Goal: Find specific page/section: Find specific page/section

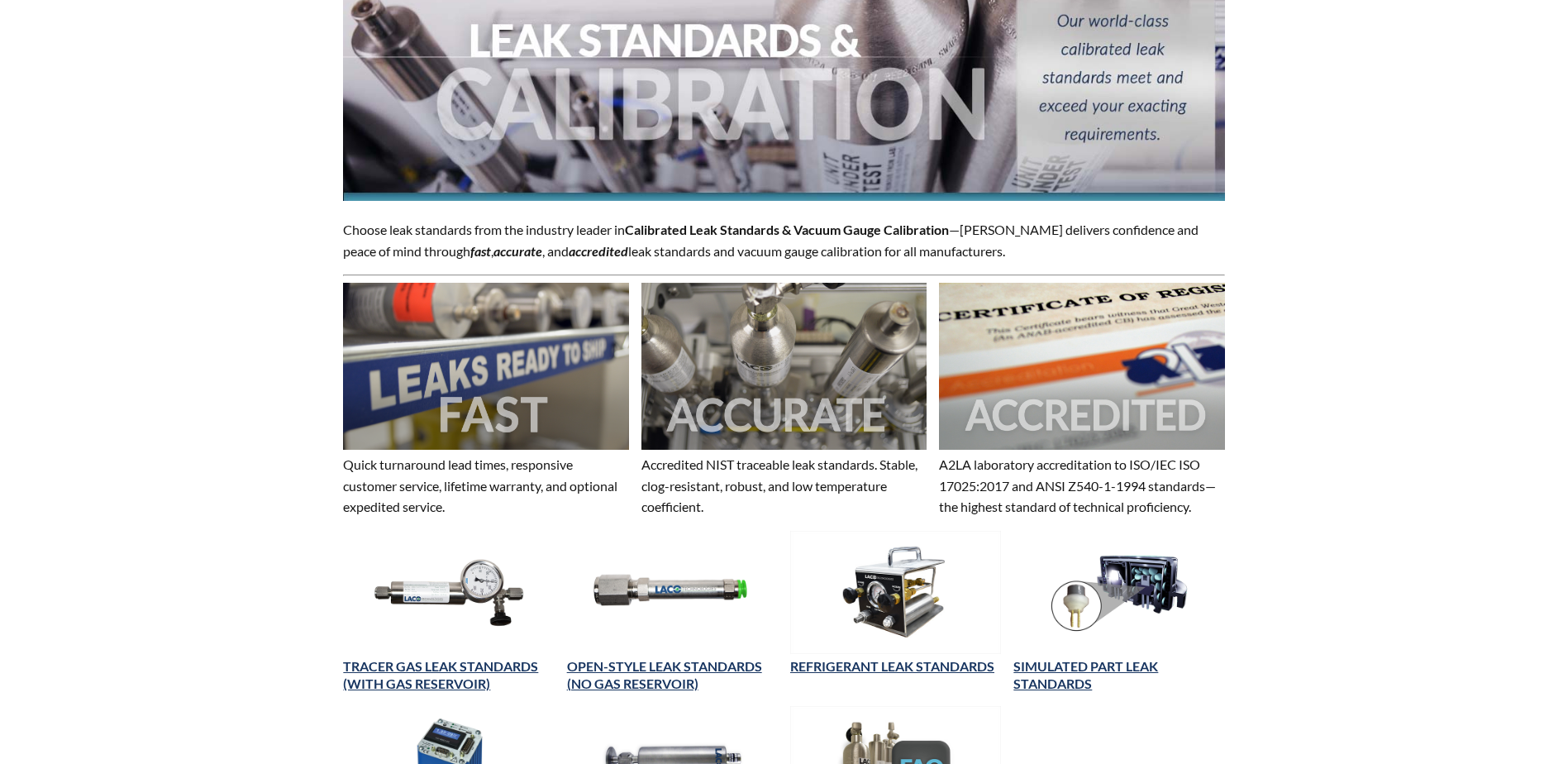
select select "Language Translate Widget"
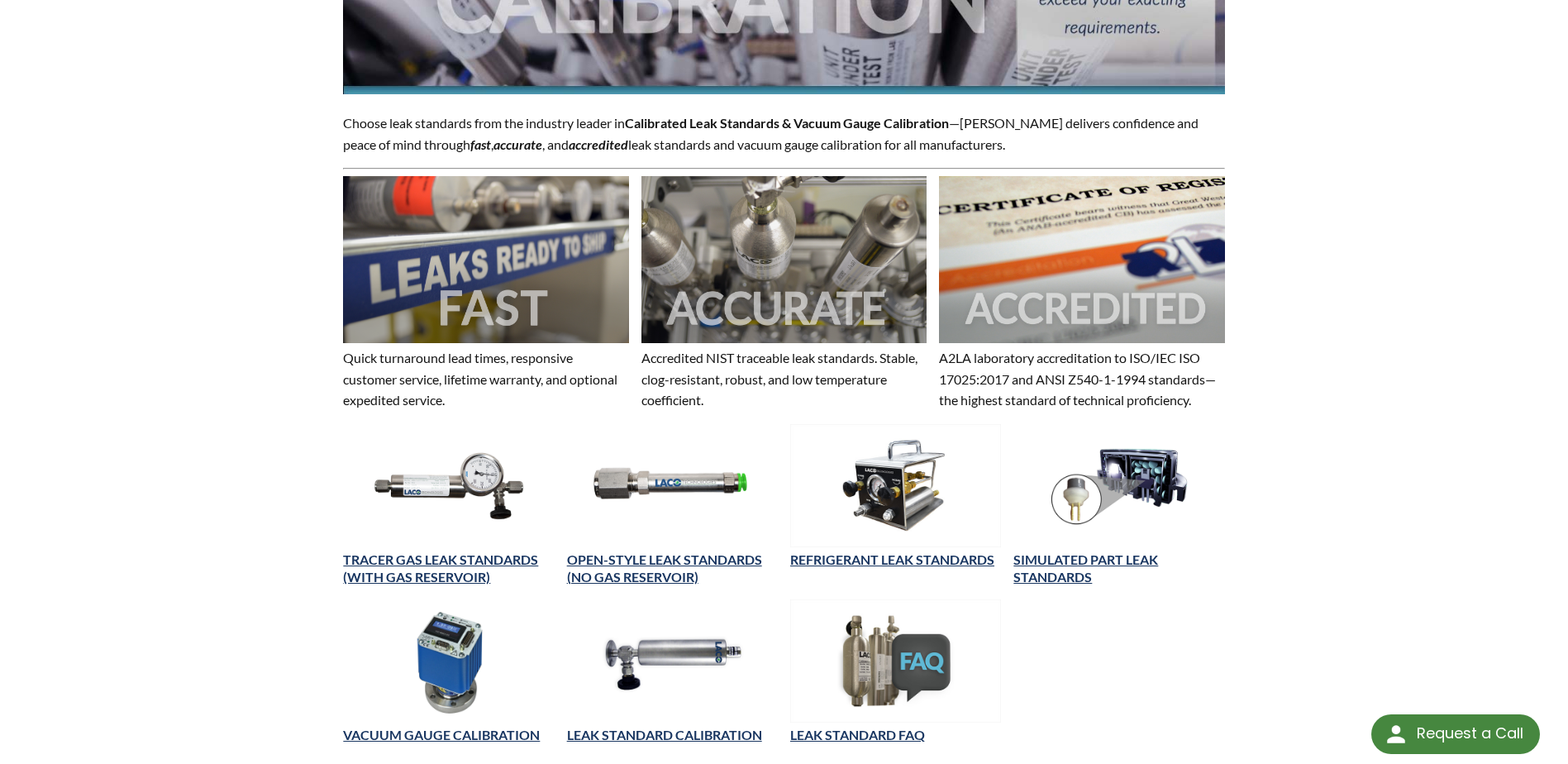
scroll to position [414, 0]
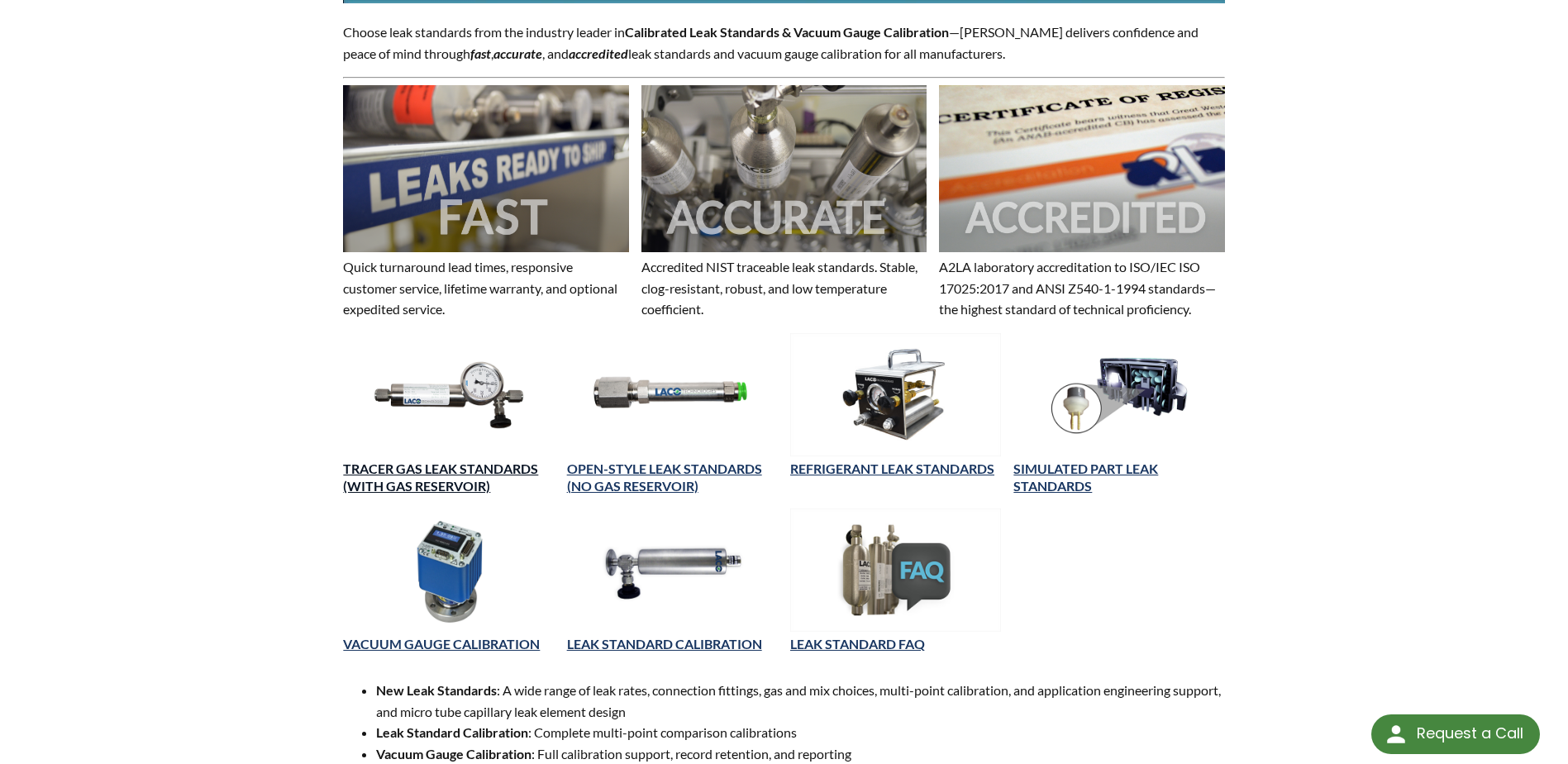
click at [431, 479] on link "TRACER GAS LEAK STANDARDS (WITH GAS RESERVOIR)" at bounding box center [441, 477] width 195 height 33
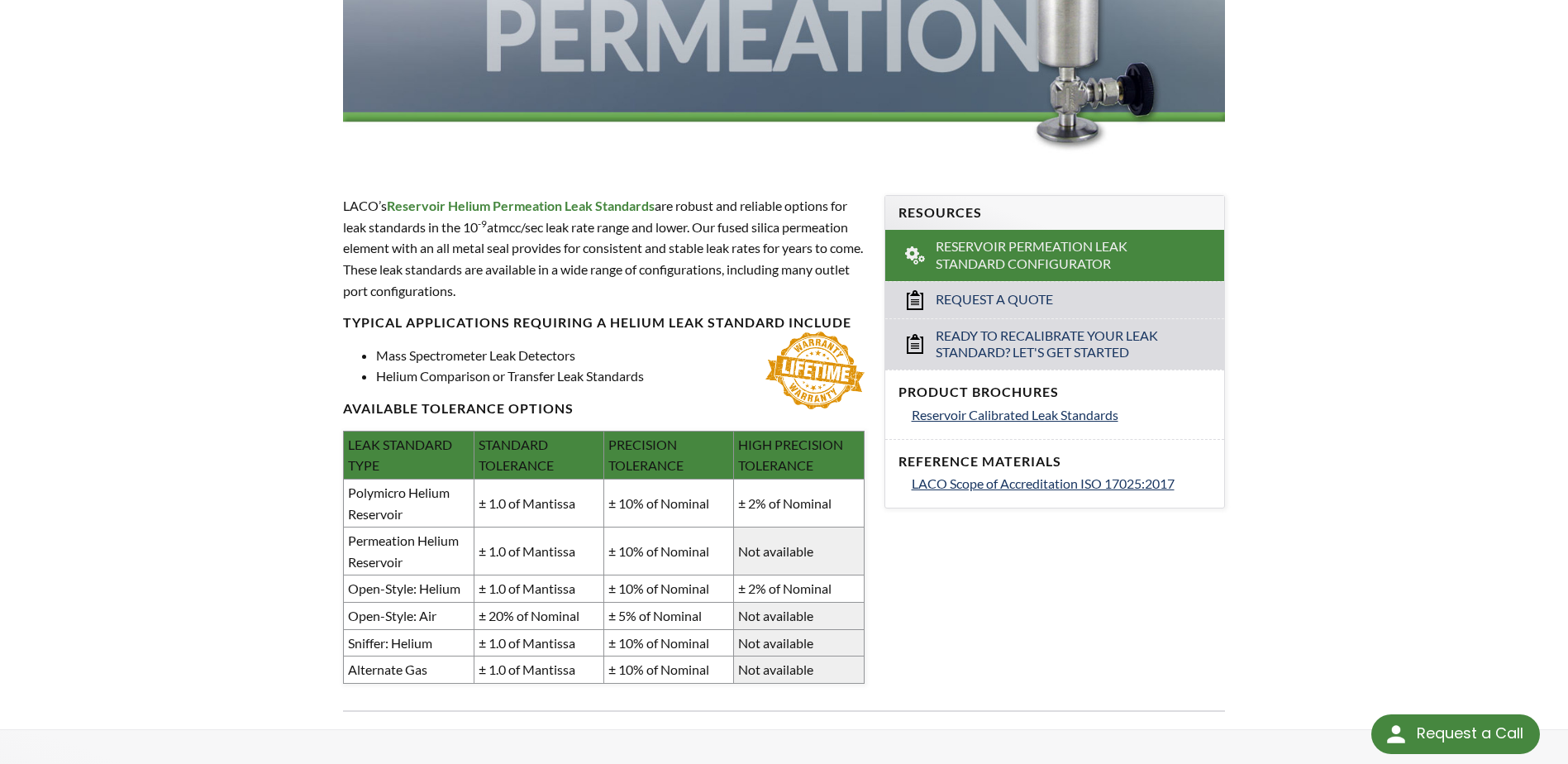
scroll to position [414, 0]
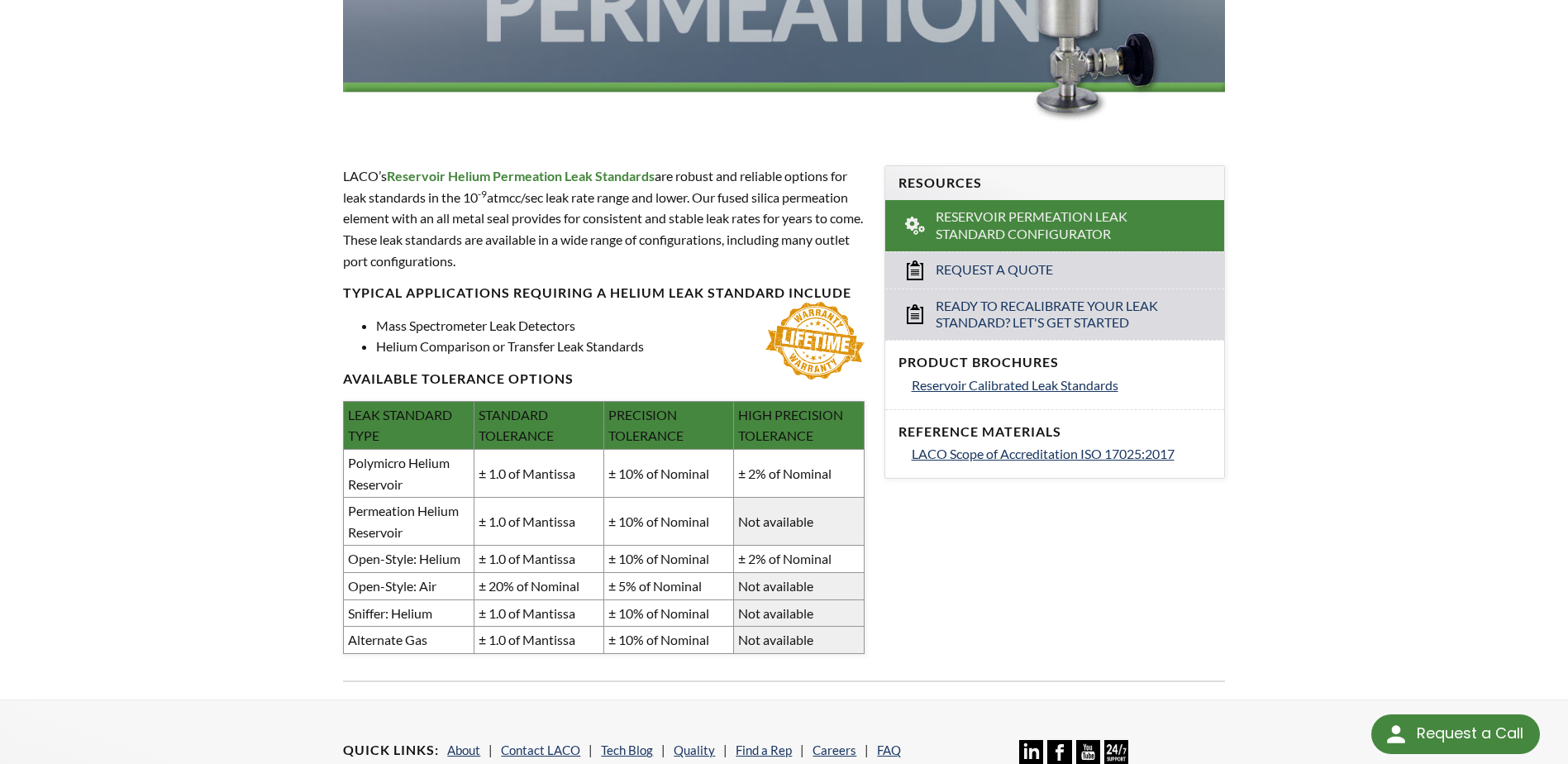
click at [1223, 577] on div "Reservoir Helium Permeation Leaks LACO’s Reservoir Helium Permeation Leak Stand…" at bounding box center [784, 213] width 1058 height 970
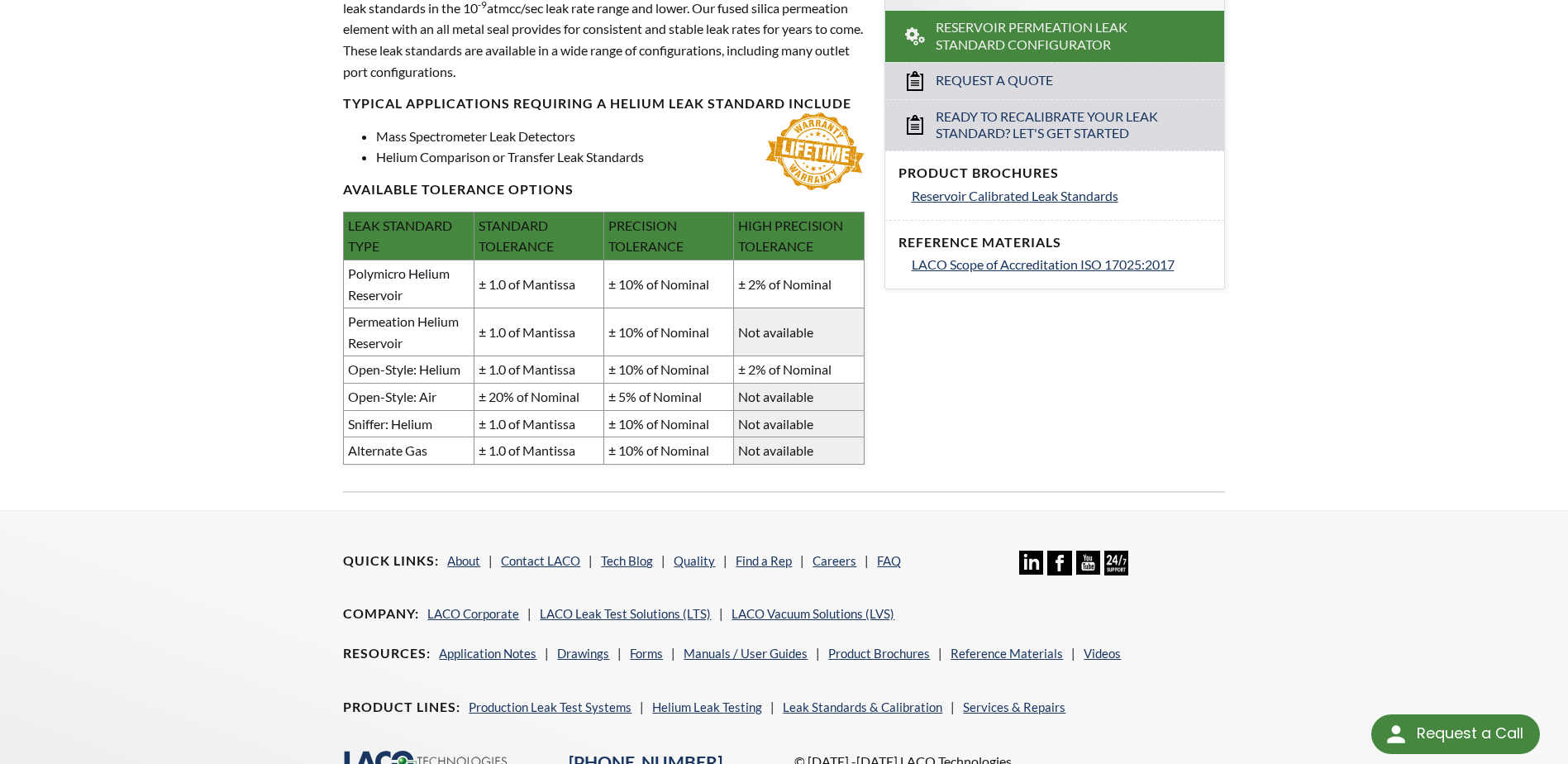
scroll to position [401, 0]
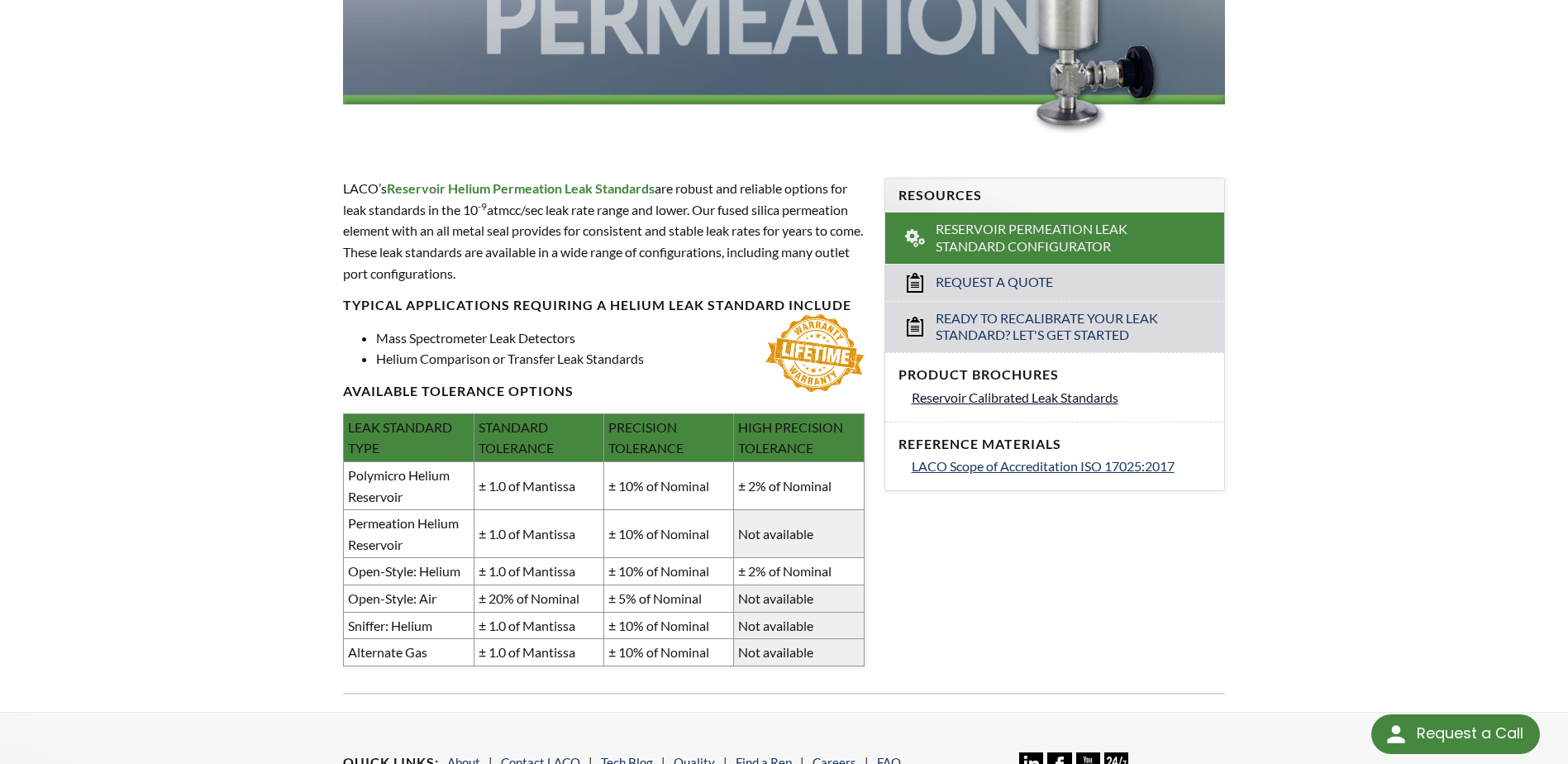
click at [1038, 400] on span "Reservoir Calibrated Leak Standards" at bounding box center [1015, 397] width 206 height 16
